Goal: Task Accomplishment & Management: Complete application form

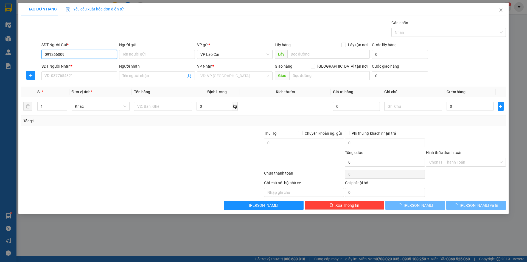
type input "0912660095"
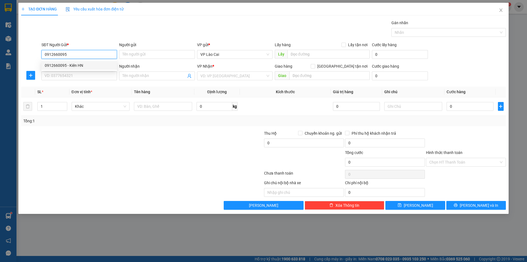
click at [80, 64] on div "0912660095 - Kiên HN" at bounding box center [79, 65] width 69 height 6
type input "Kiên HN"
type input "0912660095"
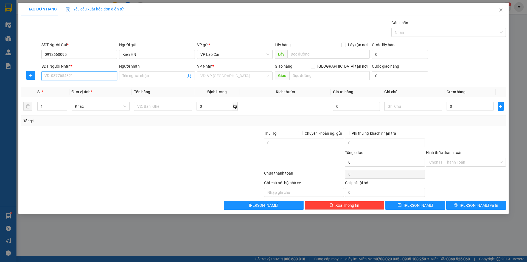
click at [79, 77] on input "SĐT Người Nhận *" at bounding box center [79, 75] width 76 height 9
type input "0912660095"
click at [127, 76] on input "Người nhận" at bounding box center [154, 76] width 63 height 6
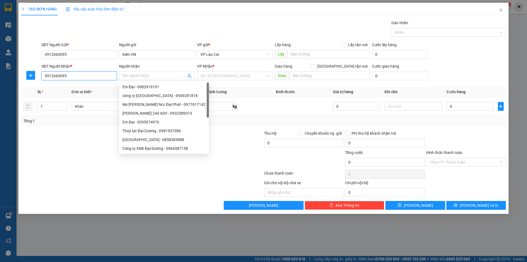
click at [83, 75] on input "0912660095" at bounding box center [79, 75] width 76 height 9
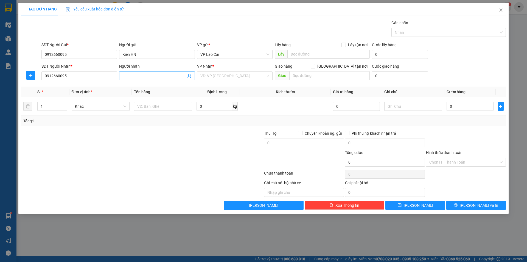
click at [142, 76] on input "Người nhận" at bounding box center [154, 76] width 63 height 6
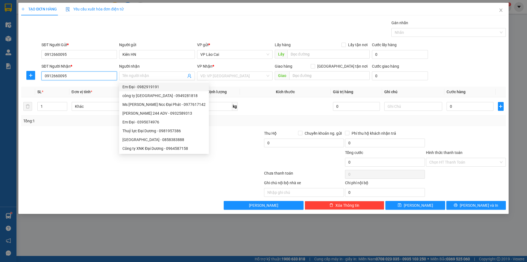
drag, startPoint x: 72, startPoint y: 76, endPoint x: 19, endPoint y: 75, distance: 52.8
click at [19, 77] on div "TẠO ĐƠN HÀNG Yêu cầu xuất hóa đơn điện tử Transit Pickup Surcharge Ids Transit …" at bounding box center [263, 108] width 491 height 211
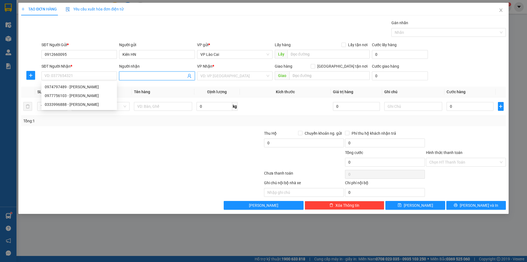
click at [191, 77] on icon "user-add" at bounding box center [190, 76] width 4 height 4
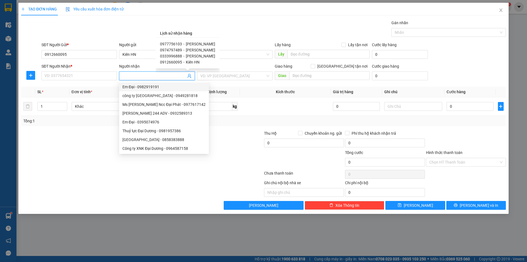
click at [194, 61] on span "Kiên HN" at bounding box center [193, 62] width 14 height 4
type input "0912660095"
type input "Kiên HN"
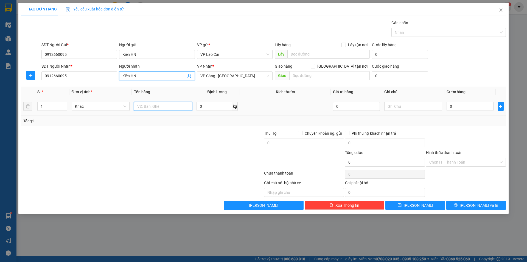
click at [150, 105] on input "text" at bounding box center [163, 106] width 58 height 9
type input "bọc đen"
click at [459, 107] on input "0" at bounding box center [470, 106] width 47 height 9
type input "3"
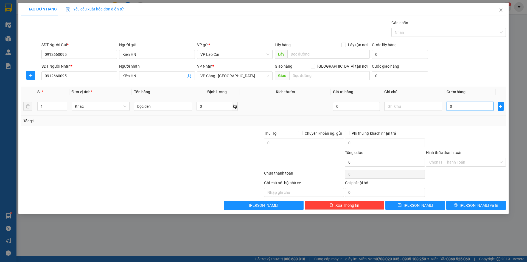
type input "3"
type input "30"
type input "300"
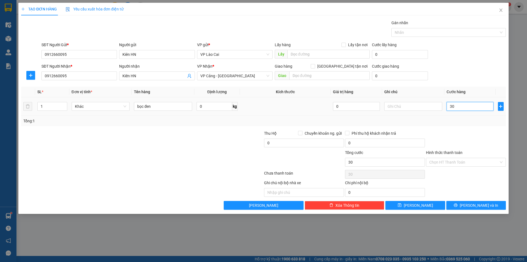
type input "300"
type input "3.000"
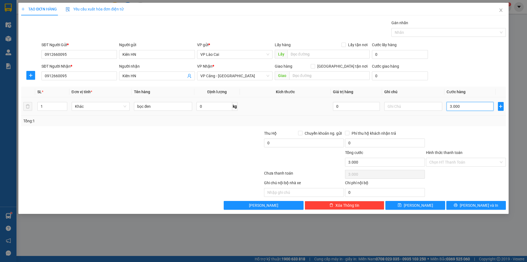
type input "30.000"
click at [452, 161] on input "Hình thức thanh toán" at bounding box center [465, 162] width 70 height 8
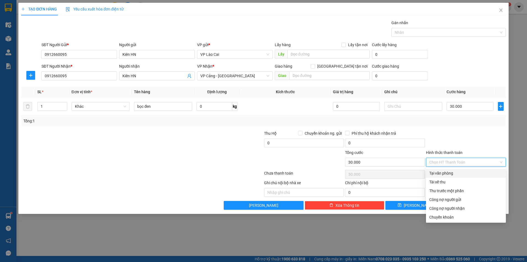
click at [448, 171] on div "Tại văn phòng" at bounding box center [466, 173] width 73 height 6
type input "0"
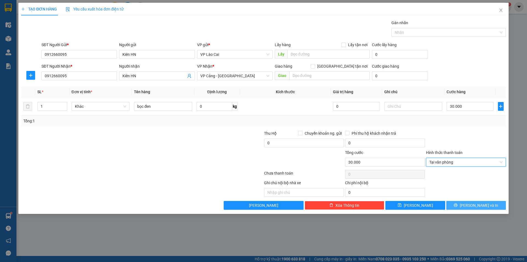
click at [477, 205] on span "Lưu và In" at bounding box center [479, 205] width 38 height 6
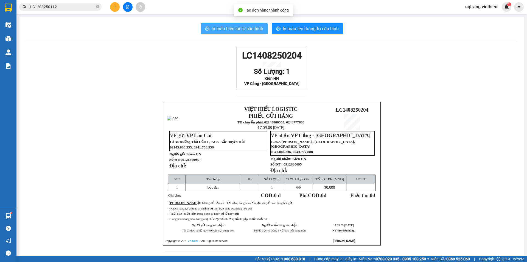
click at [232, 28] on span "In mẫu biên lai tự cấu hình" at bounding box center [238, 28] width 52 height 7
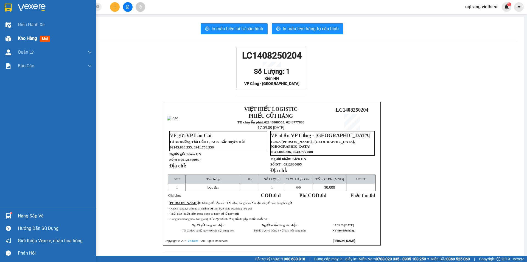
click at [33, 38] on span "Kho hàng" at bounding box center [27, 38] width 19 height 5
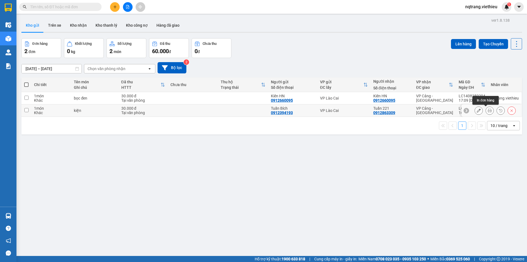
click at [488, 111] on icon at bounding box center [490, 111] width 4 height 4
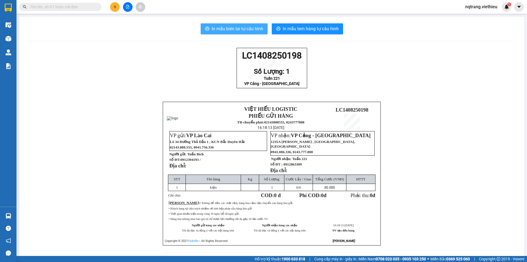
click at [242, 29] on span "In mẫu biên lai tự cấu hình" at bounding box center [238, 28] width 52 height 7
drag, startPoint x: 207, startPoint y: 101, endPoint x: 193, endPoint y: 79, distance: 26.1
click at [190, 65] on div "LC1408250198 Số Lượng: 1 Tuấn 221 VP Cảng - [GEOGRAPHIC_DATA] VIỆT HIẾU LOGISTI…" at bounding box center [272, 153] width 492 height 211
